Goal: Check status: Check status

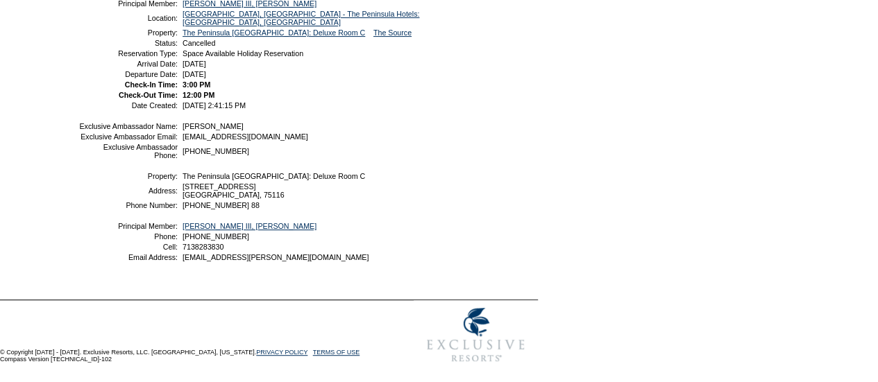
scroll to position [44, 0]
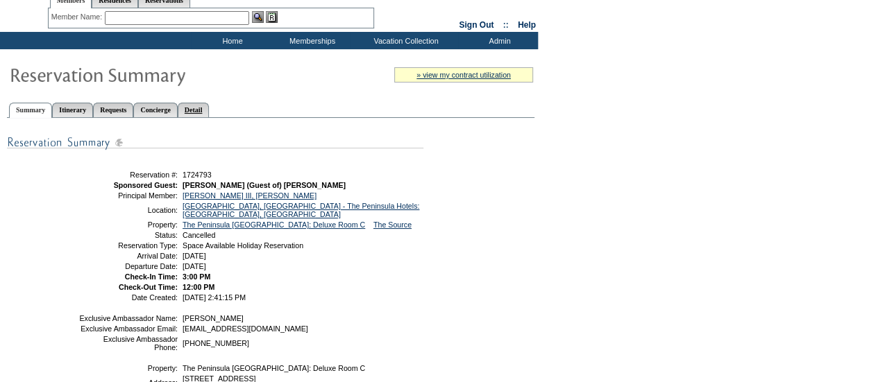
click at [210, 103] on link "Detail" at bounding box center [194, 110] width 32 height 15
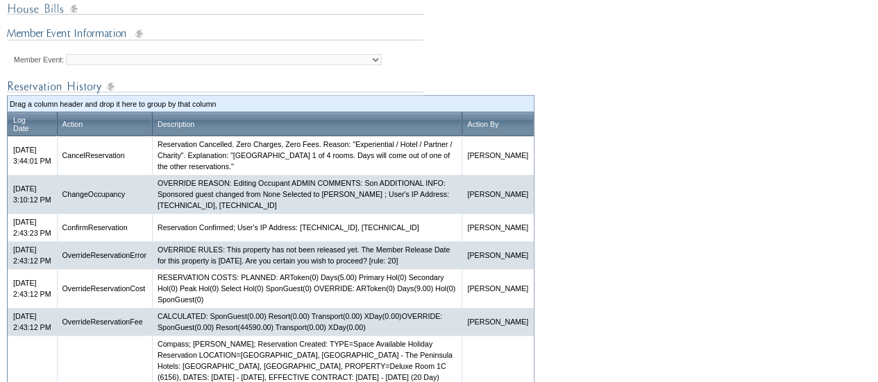
scroll to position [606, 0]
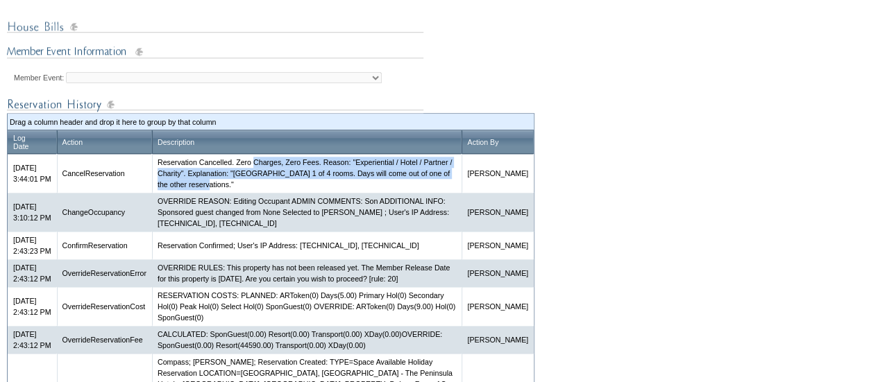
drag, startPoint x: 279, startPoint y: 176, endPoint x: 282, endPoint y: 202, distance: 25.9
click at [282, 193] on td "Reservation Cancelled. Zero Charges, Zero Fees. Reason: "Experiential / Hotel /…" at bounding box center [306, 173] width 309 height 39
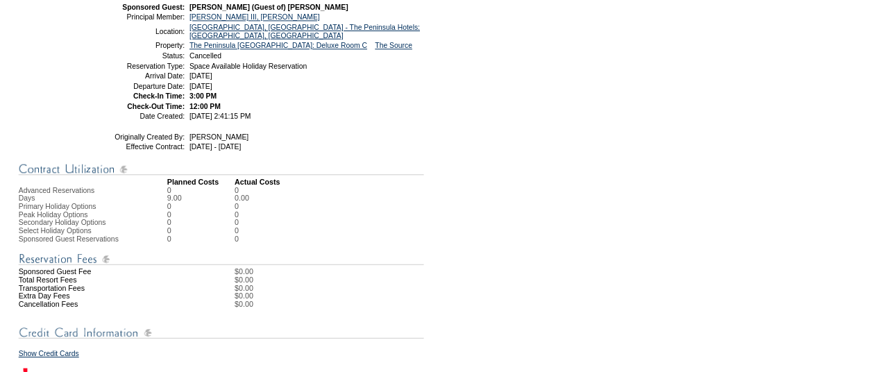
scroll to position [0, 0]
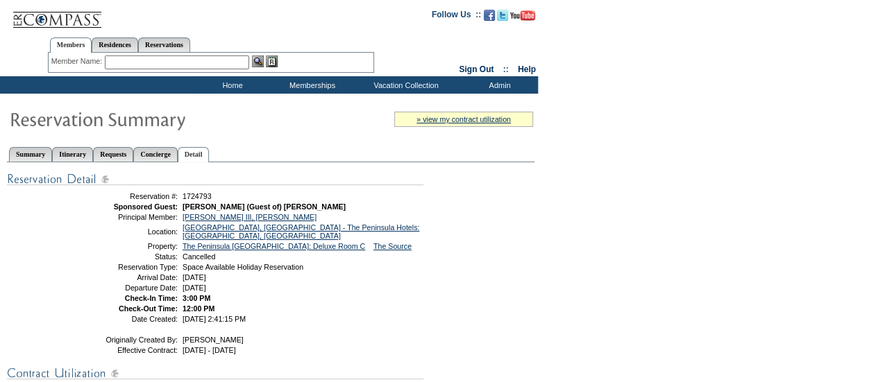
click at [382, 121] on td "» view my contract utilization Current Contract Remaining Balance Contract Peri…" at bounding box center [446, 119] width 174 height 29
click at [186, 46] on link "Reservations" at bounding box center [164, 44] width 52 height 15
click at [134, 64] on input "text" at bounding box center [131, 63] width 61 height 14
click at [130, 60] on input "text" at bounding box center [131, 63] width 61 height 14
paste input "1758069"
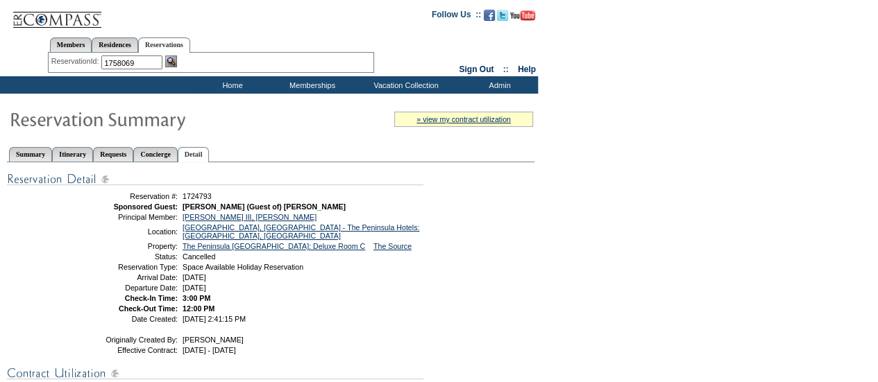
type input "1758069"
click at [168, 58] on img at bounding box center [171, 62] width 12 height 12
